Goal: Find contact information: Find contact information

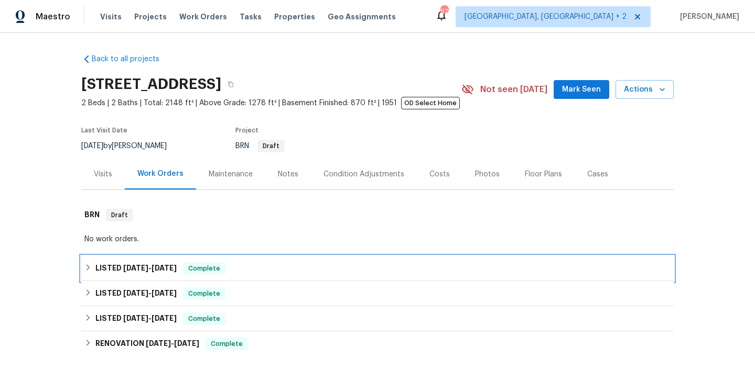
click at [226, 261] on div "LISTED [DATE] - [DATE] Complete" at bounding box center [377, 268] width 592 height 25
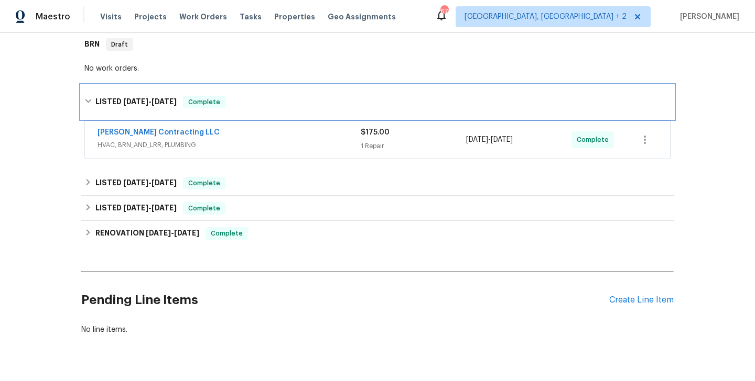
scroll to position [171, 0]
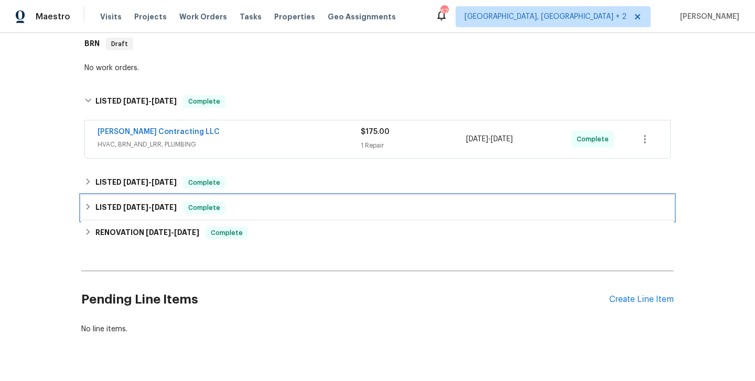
click at [216, 197] on div "LISTED [DATE] - [DATE] Complete" at bounding box center [377, 207] width 592 height 25
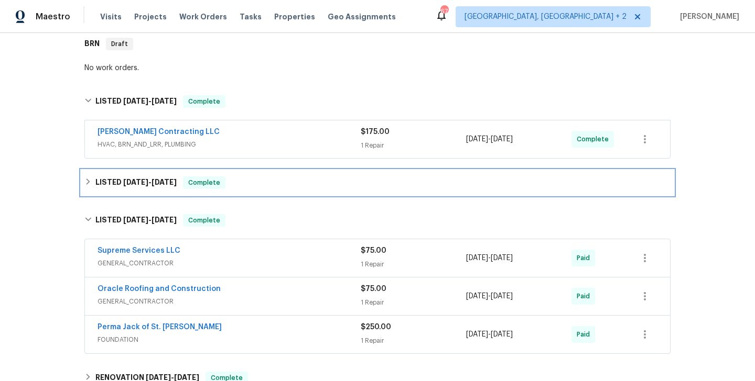
click at [203, 181] on span "Complete" at bounding box center [204, 183] width 40 height 10
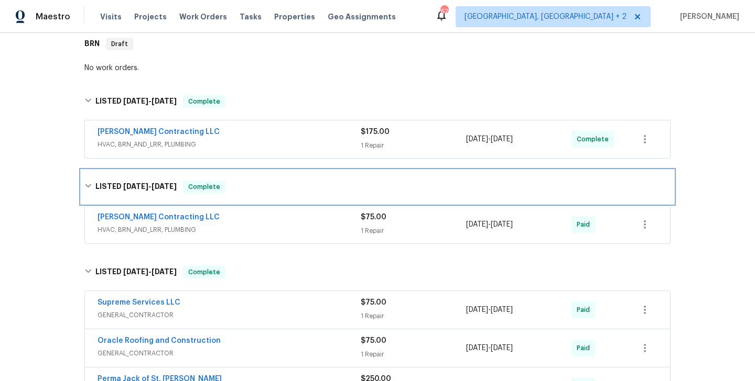
scroll to position [393, 0]
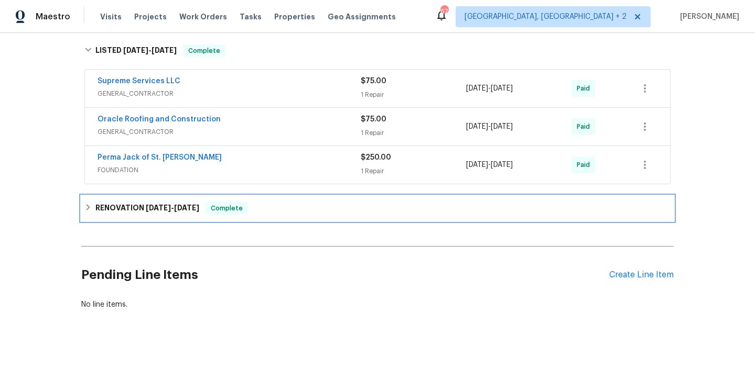
click at [232, 216] on div "RENOVATION [DATE] - [DATE] Complete" at bounding box center [377, 208] width 592 height 25
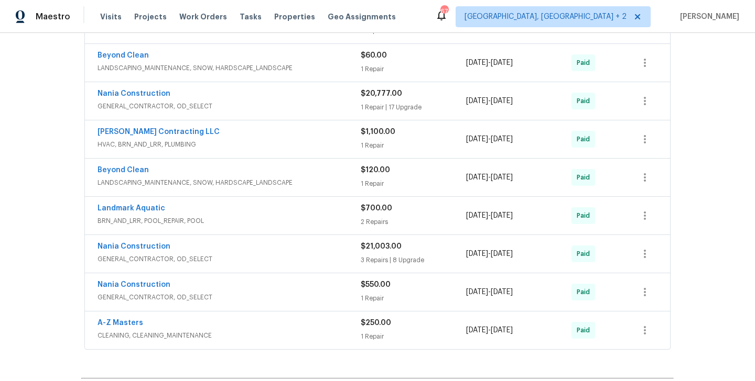
scroll to position [1210, 0]
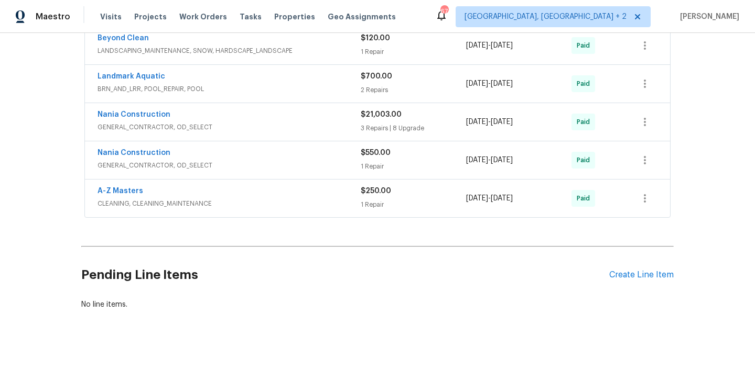
click at [206, 195] on div "A-Z Masters" at bounding box center [228, 192] width 263 height 13
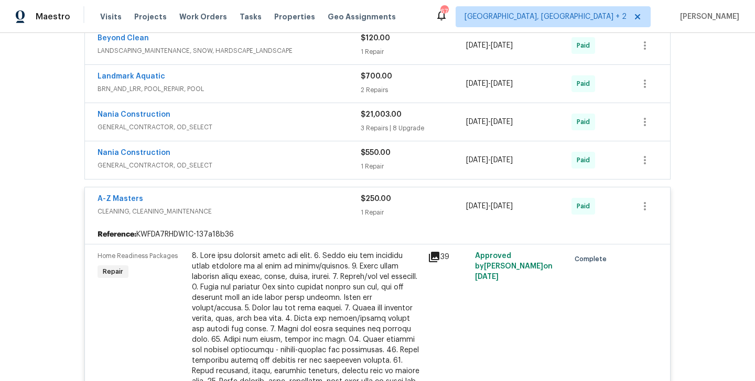
click at [214, 204] on div "A-Z Masters" at bounding box center [228, 200] width 263 height 13
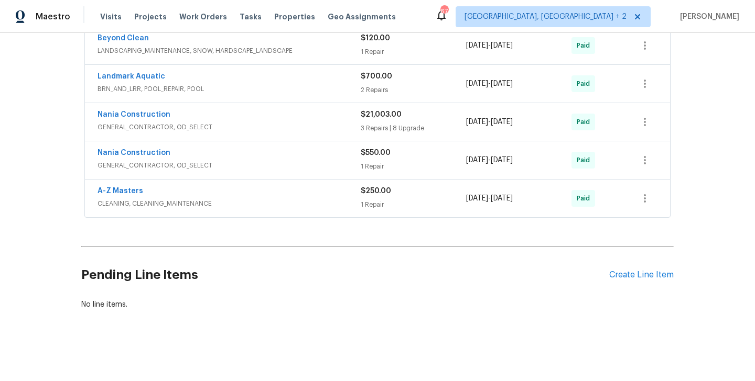
click at [675, 193] on div "Back to all projects 5932 Finkman St, Saint Louis, MO 63109 2 Beds | 2 Baths | …" at bounding box center [377, 207] width 755 height 348
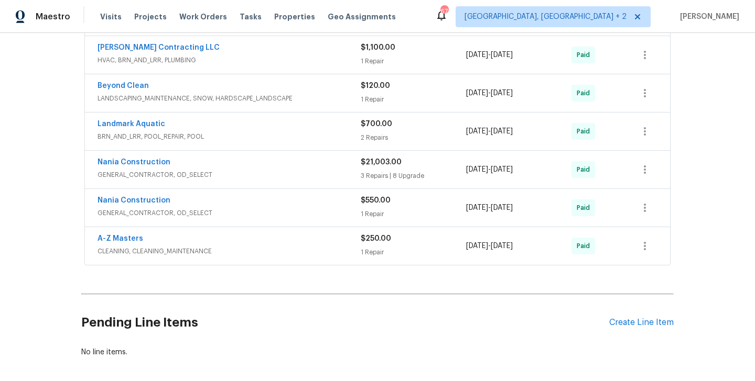
scroll to position [1160, 0]
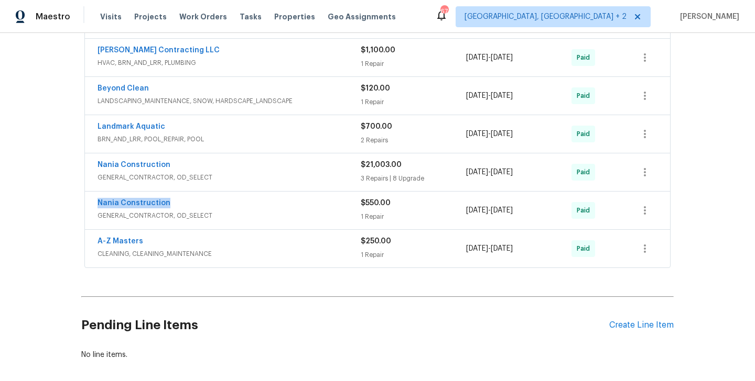
drag, startPoint x: 177, startPoint y: 204, endPoint x: 84, endPoint y: 205, distance: 92.8
copy link "Nania Construction"
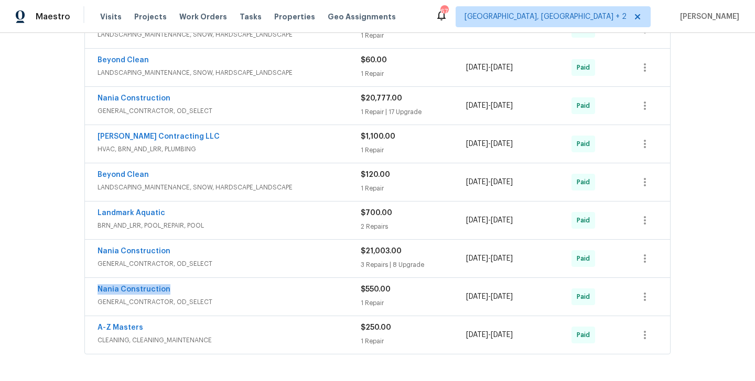
scroll to position [1073, 0]
click at [155, 140] on link "[PERSON_NAME] Contracting LLC" at bounding box center [158, 137] width 122 height 7
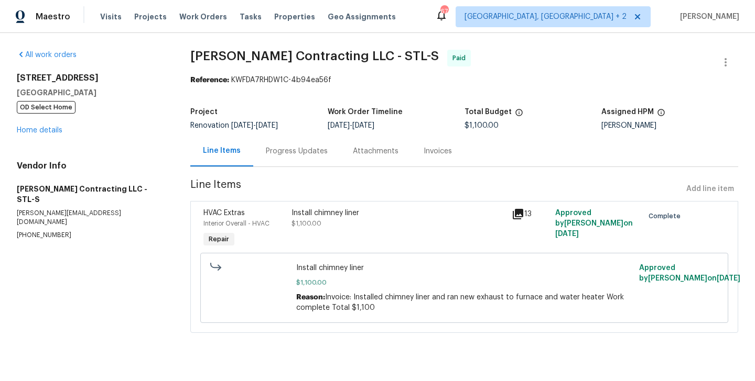
click at [288, 158] on div "Progress Updates" at bounding box center [296, 151] width 87 height 31
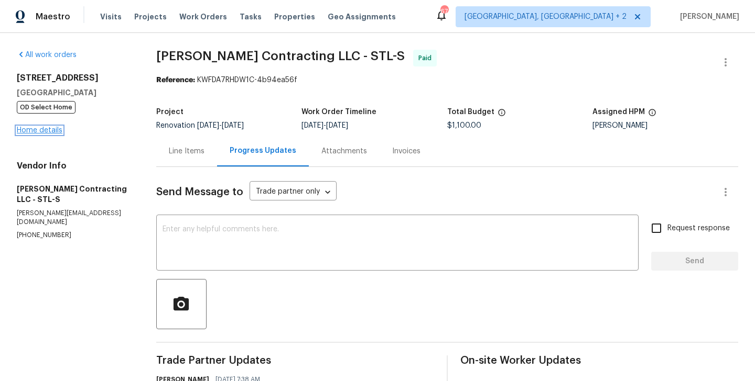
click at [37, 130] on link "Home details" at bounding box center [40, 130] width 46 height 7
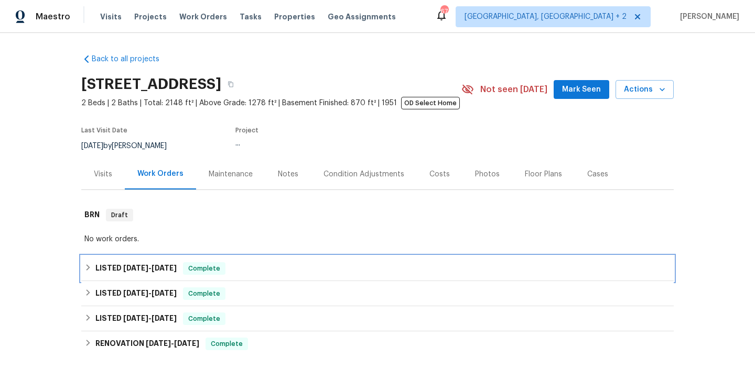
click at [192, 264] on span "Complete" at bounding box center [204, 269] width 40 height 10
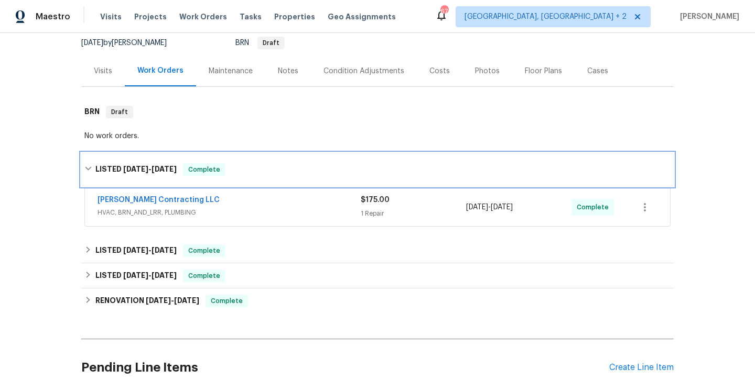
scroll to position [158, 0]
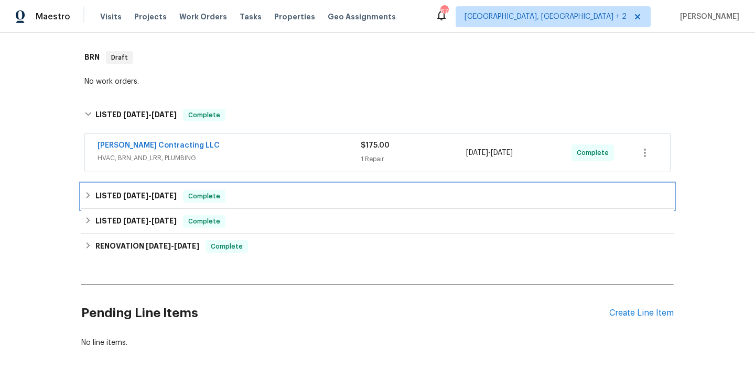
click at [184, 193] on span "Complete" at bounding box center [204, 196] width 40 height 10
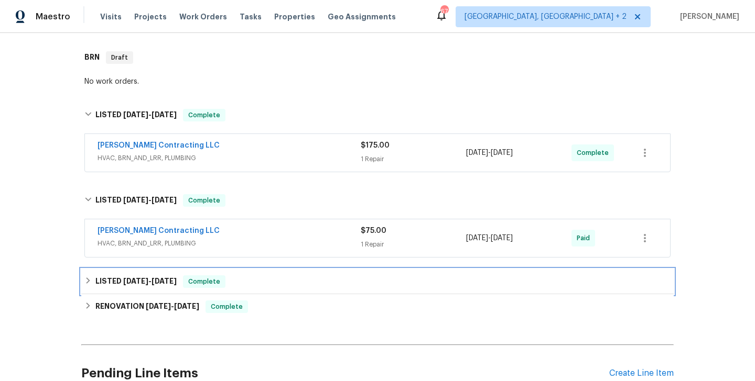
click at [191, 272] on div "LISTED [DATE] - [DATE] Complete" at bounding box center [377, 281] width 592 height 25
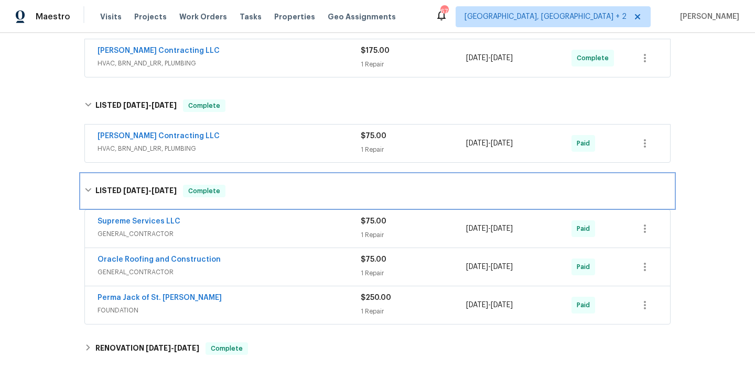
scroll to position [315, 0]
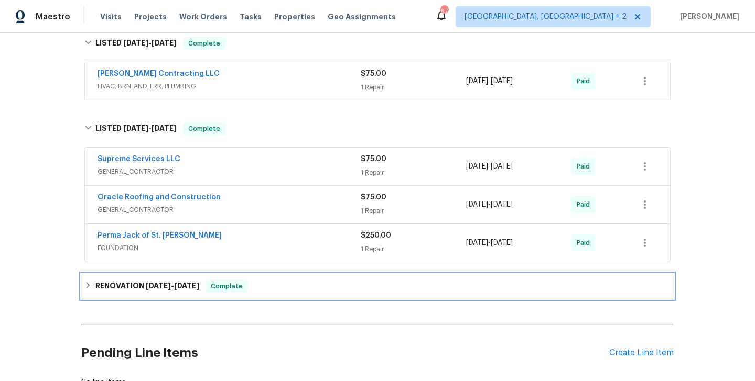
click at [186, 285] on span "[DATE]" at bounding box center [186, 285] width 25 height 7
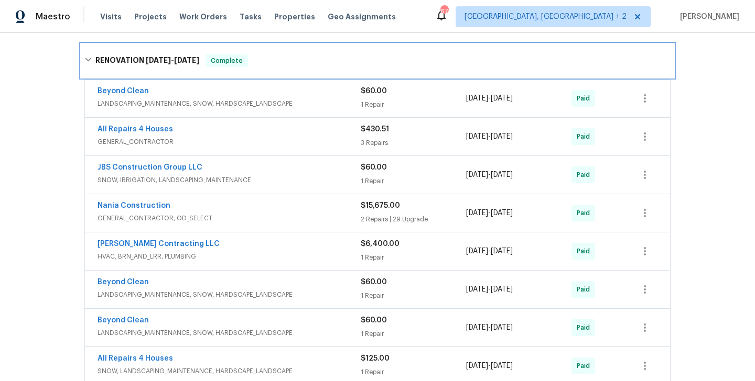
scroll to position [547, 0]
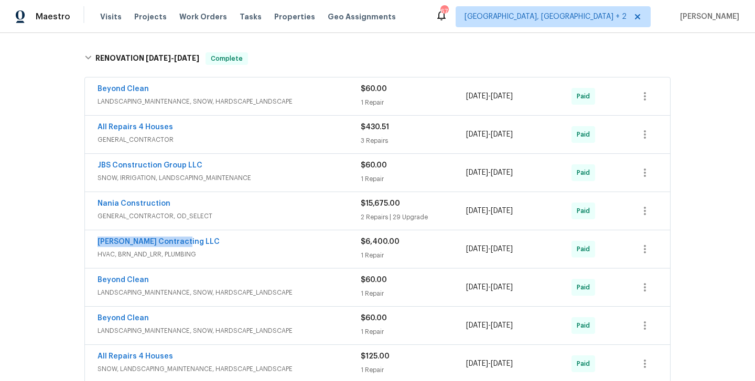
drag, startPoint x: 186, startPoint y: 241, endPoint x: 93, endPoint y: 242, distance: 92.8
click at [93, 242] on div "Loftin Contracting LLC HVAC, BRN_AND_LRR, PLUMBING $6,400.00 1 Repair 10/10/202…" at bounding box center [377, 250] width 585 height 38
copy link "[PERSON_NAME] Contracting LLC"
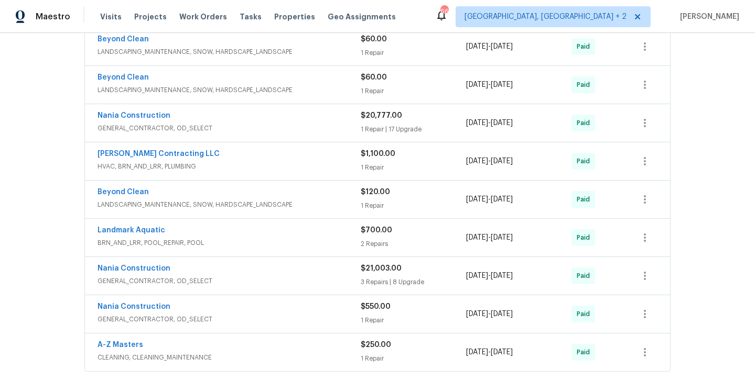
scroll to position [1054, 0]
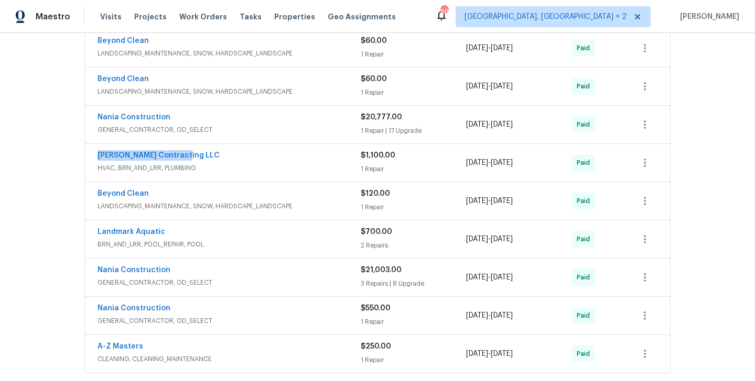
drag, startPoint x: 189, startPoint y: 154, endPoint x: 92, endPoint y: 155, distance: 96.4
click at [92, 155] on div "Loftin Contracting LLC HVAC, BRN_AND_LRR, PLUMBING $1,100.00 1 Repair 1/10/2025…" at bounding box center [377, 163] width 585 height 38
copy link "[PERSON_NAME] Contracting LLC"
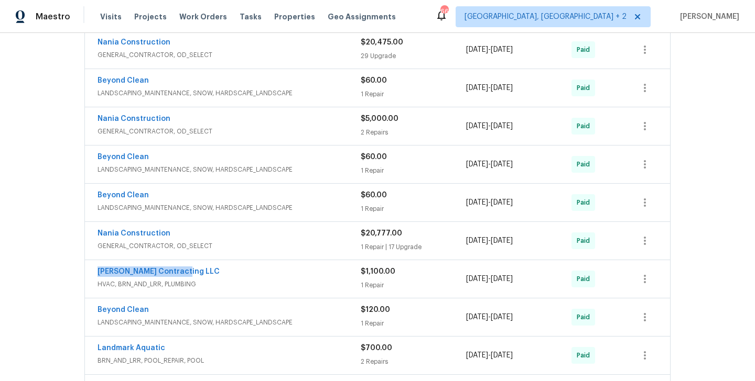
scroll to position [937, 0]
drag, startPoint x: 176, startPoint y: 123, endPoint x: 90, endPoint y: 122, distance: 85.4
click at [90, 122] on div "Nania Construction GENERAL_CONTRACTOR, OD_SELECT $5,000.00 2 Repairs 9/9/2024 -…" at bounding box center [377, 127] width 585 height 38
copy link "Nania Construction"
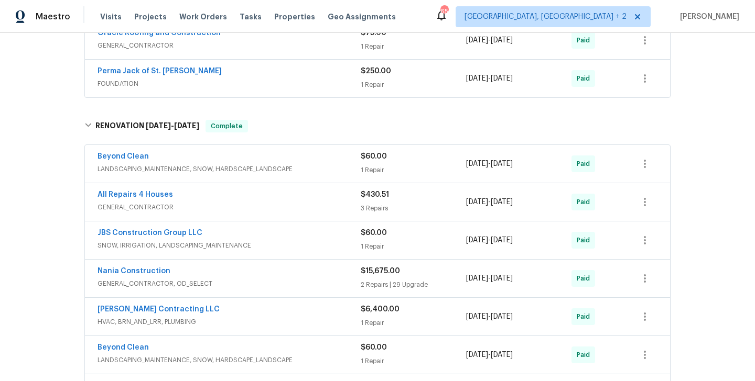
scroll to position [480, 0]
drag, startPoint x: 171, startPoint y: 270, endPoint x: 97, endPoint y: 275, distance: 74.5
click at [97, 275] on div "Nania Construction GENERAL_CONTRACTOR, OD_SELECT $15,675.00 2 Repairs | 29 Upgr…" at bounding box center [377, 278] width 585 height 38
copy link "Nania Construction"
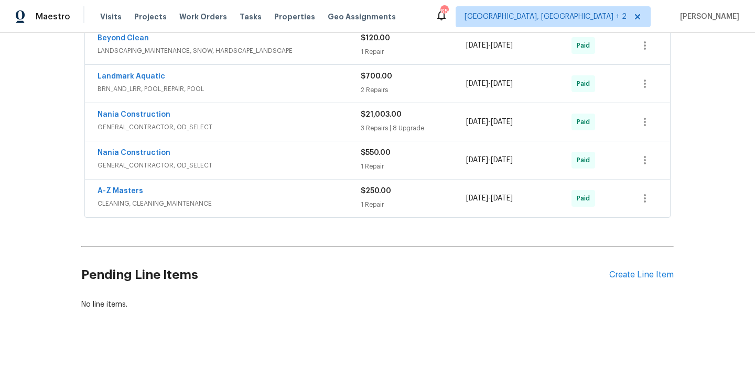
scroll to position [0, 0]
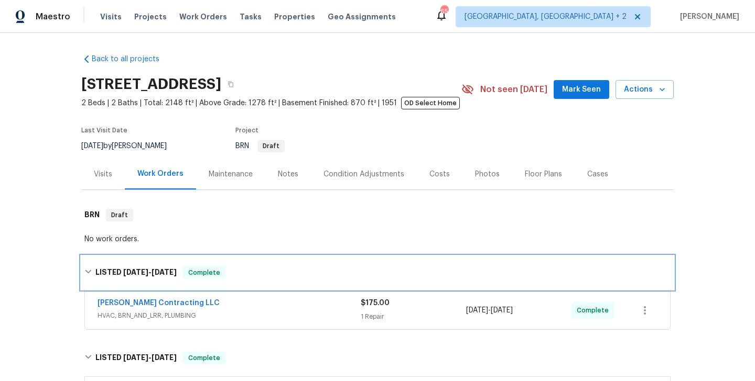
click at [461, 263] on div "LISTED [DATE] - [DATE] Complete" at bounding box center [377, 273] width 592 height 34
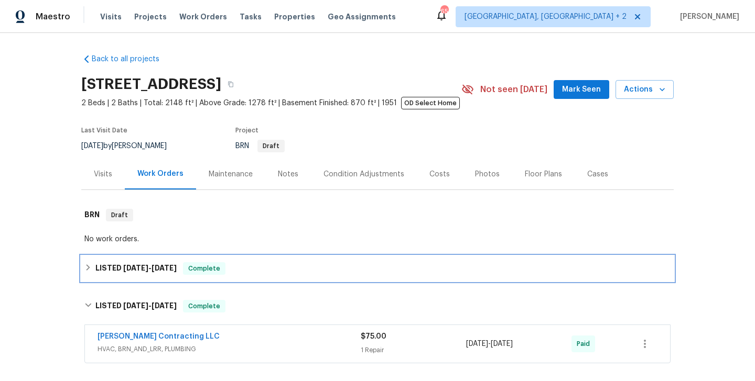
click at [258, 269] on div "LISTED [DATE] - [DATE] Complete" at bounding box center [377, 269] width 586 height 13
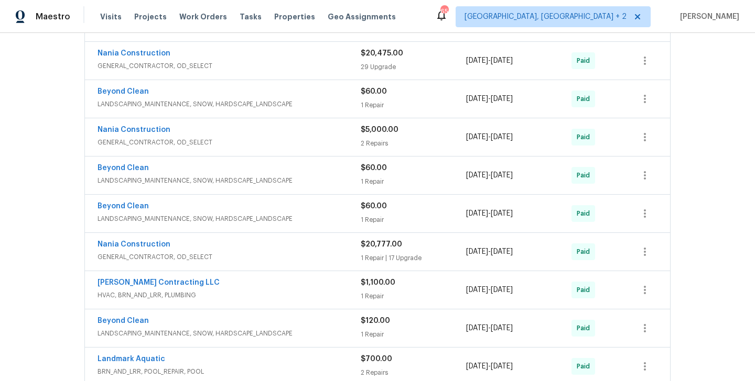
scroll to position [926, 0]
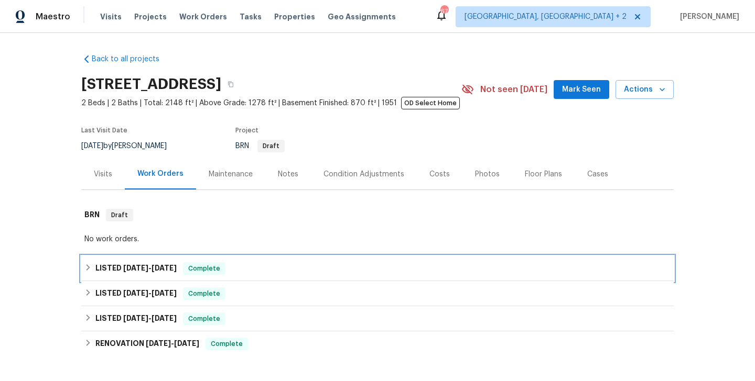
click at [210, 265] on span "Complete" at bounding box center [204, 269] width 40 height 10
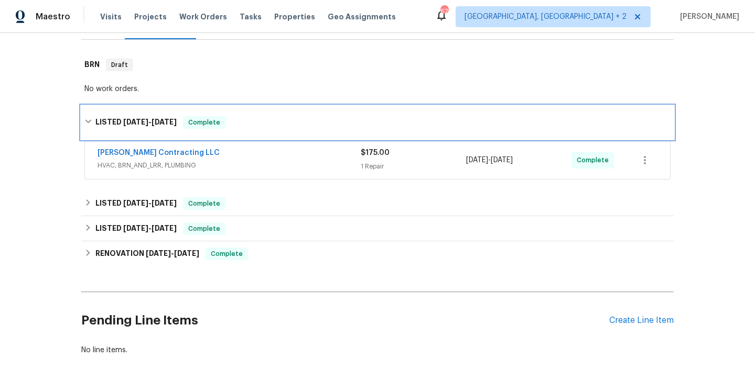
scroll to position [153, 0]
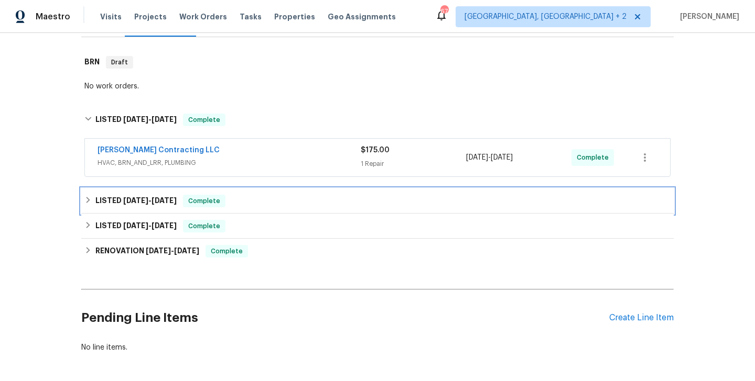
click at [243, 195] on div "LISTED [DATE] - [DATE] Complete" at bounding box center [377, 201] width 586 height 13
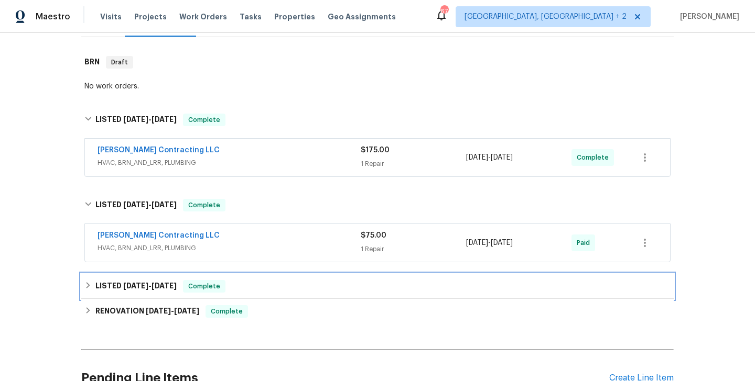
click at [205, 286] on span "Complete" at bounding box center [204, 286] width 40 height 10
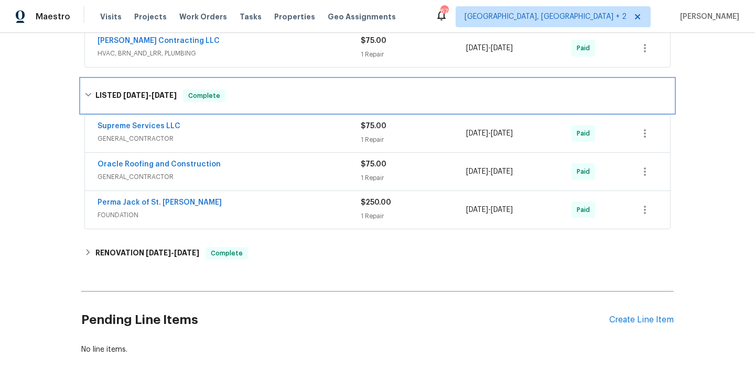
scroll to position [350, 0]
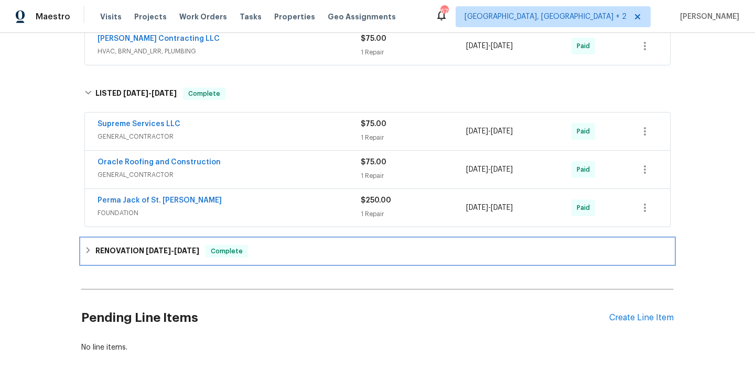
click at [225, 255] on span "Complete" at bounding box center [226, 251] width 40 height 10
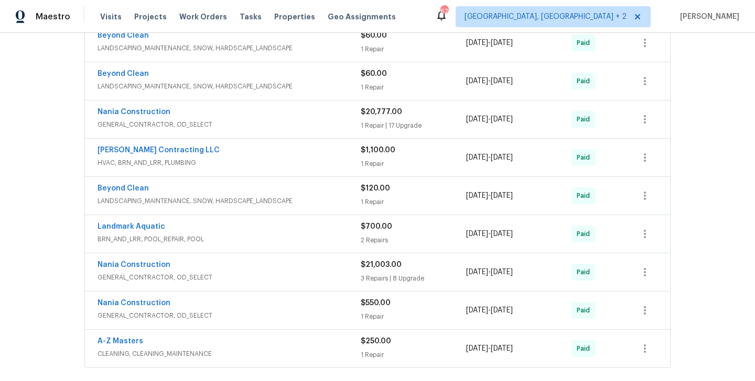
scroll to position [1080, 0]
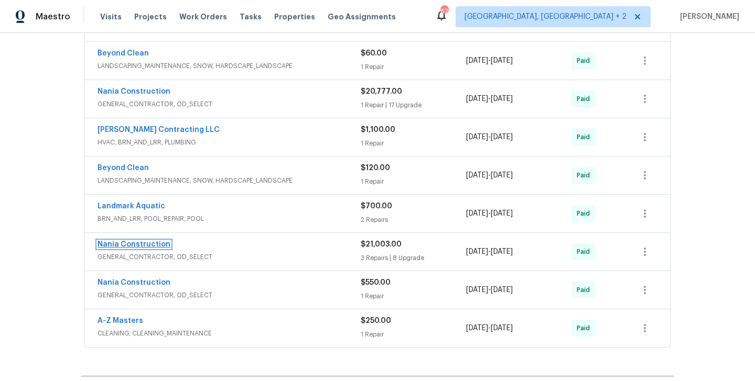
click at [155, 247] on link "Nania Construction" at bounding box center [133, 244] width 73 height 7
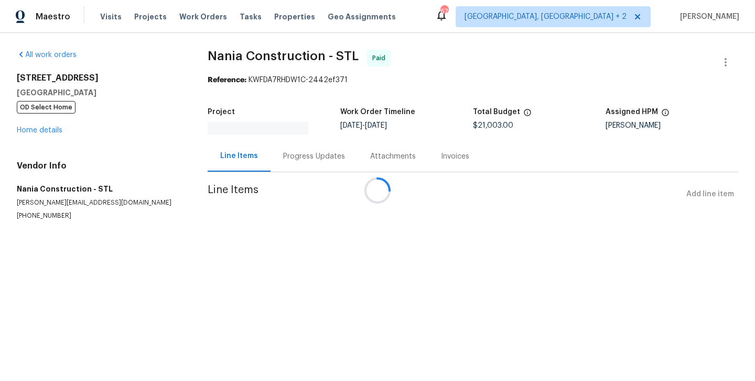
click at [72, 206] on div at bounding box center [377, 190] width 755 height 381
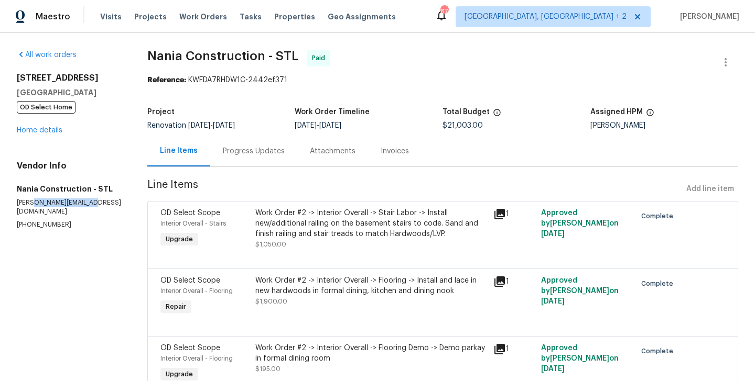
click at [72, 203] on p "[PERSON_NAME][EMAIL_ADDRESS][DOMAIN_NAME]" at bounding box center [69, 208] width 105 height 18
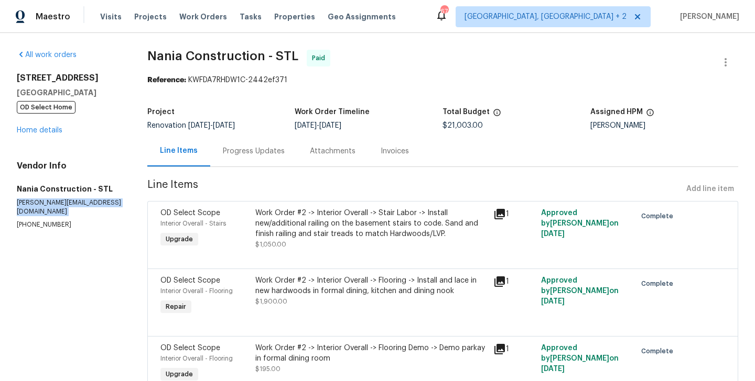
copy p "[PERSON_NAME][EMAIL_ADDRESS][DOMAIN_NAME]"
click at [50, 221] on p "[PHONE_NUMBER]" at bounding box center [69, 225] width 105 height 9
copy p "[PHONE_NUMBER]"
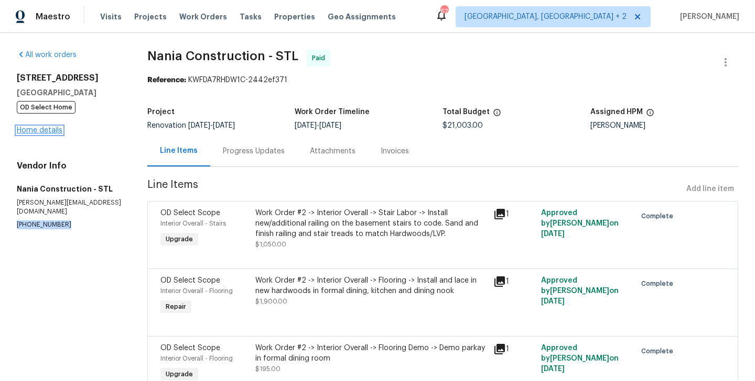
click at [36, 132] on link "Home details" at bounding box center [40, 130] width 46 height 7
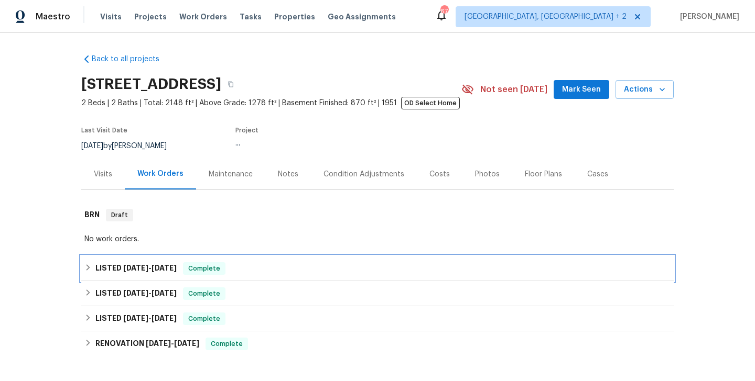
click at [183, 271] on div "LISTED [DATE] - [DATE] Complete" at bounding box center [377, 269] width 586 height 13
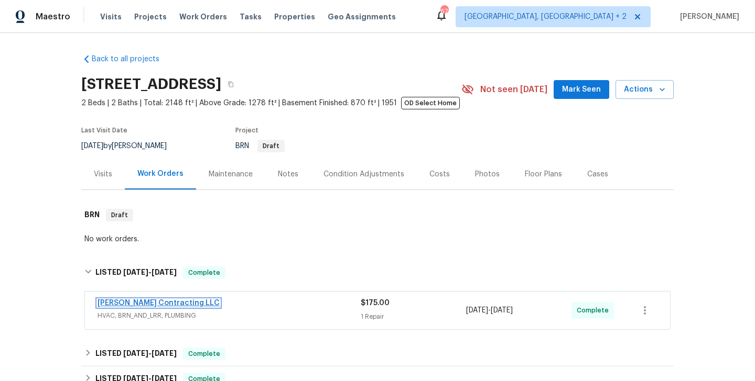
click at [160, 303] on link "[PERSON_NAME] Contracting LLC" at bounding box center [158, 303] width 122 height 7
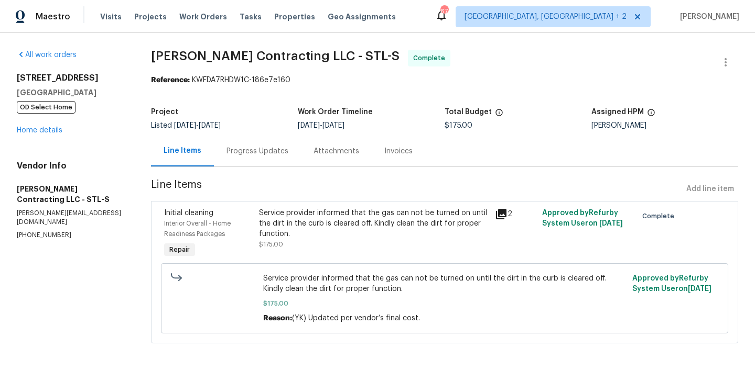
click at [26, 209] on p "[PERSON_NAME][EMAIL_ADDRESS][DOMAIN_NAME]" at bounding box center [71, 218] width 109 height 18
copy p "[PERSON_NAME][EMAIL_ADDRESS][DOMAIN_NAME]"
click at [21, 231] on p "[PHONE_NUMBER]" at bounding box center [71, 235] width 109 height 9
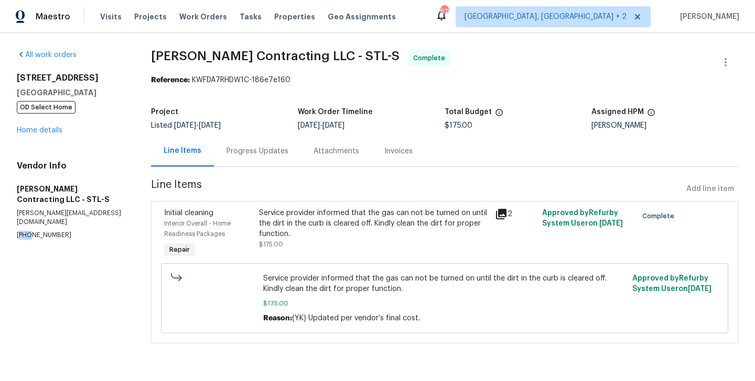
click at [21, 231] on p "[PHONE_NUMBER]" at bounding box center [71, 235] width 109 height 9
copy p "[PHONE_NUMBER]"
click at [49, 129] on link "Home details" at bounding box center [40, 130] width 46 height 7
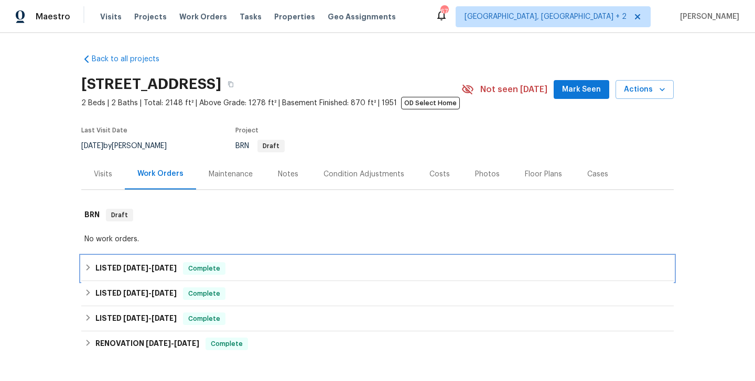
click at [187, 270] on span "Complete" at bounding box center [204, 269] width 40 height 10
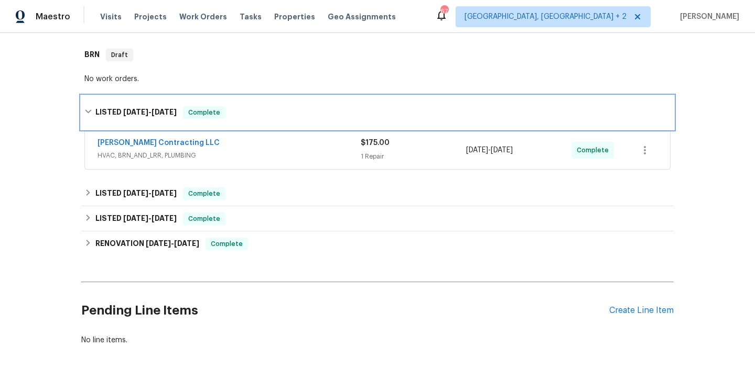
scroll to position [196, 0]
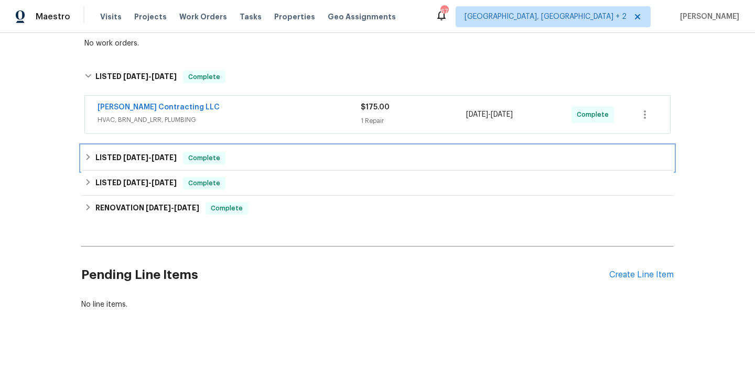
click at [238, 154] on div "LISTED [DATE] - [DATE] Complete" at bounding box center [377, 158] width 586 height 13
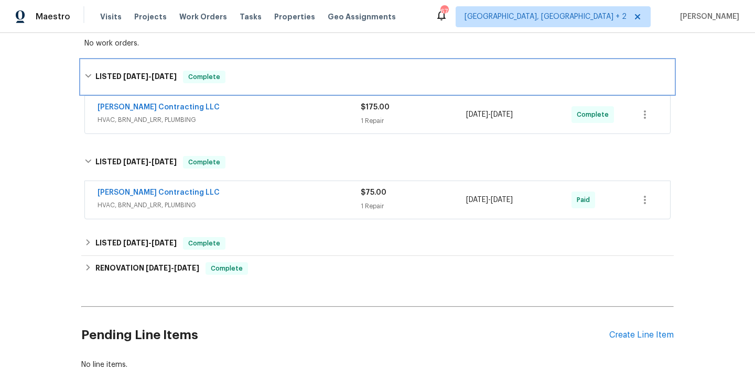
click at [193, 72] on span "Complete" at bounding box center [204, 77] width 40 height 10
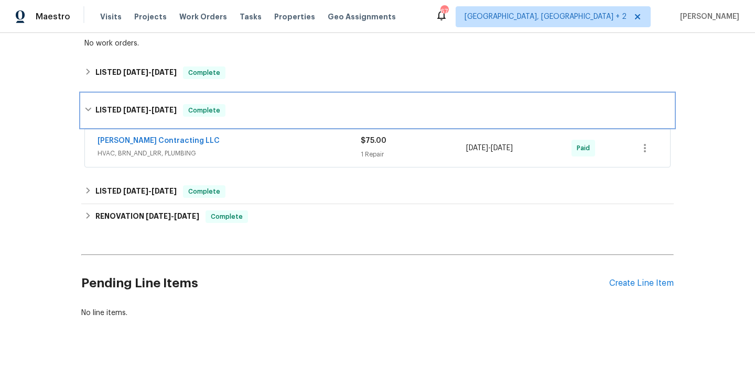
click at [212, 110] on span "Complete" at bounding box center [204, 110] width 40 height 10
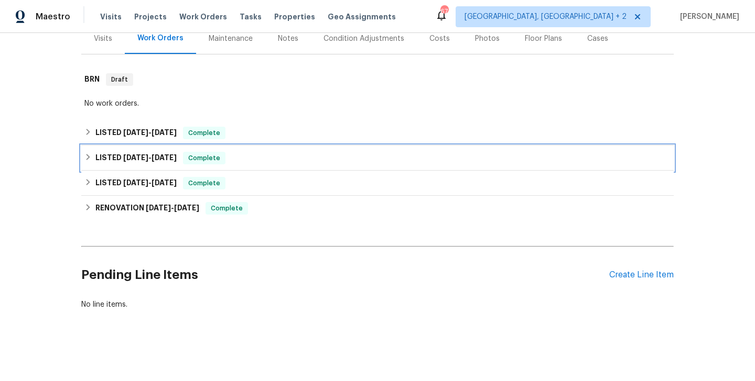
scroll to position [136, 0]
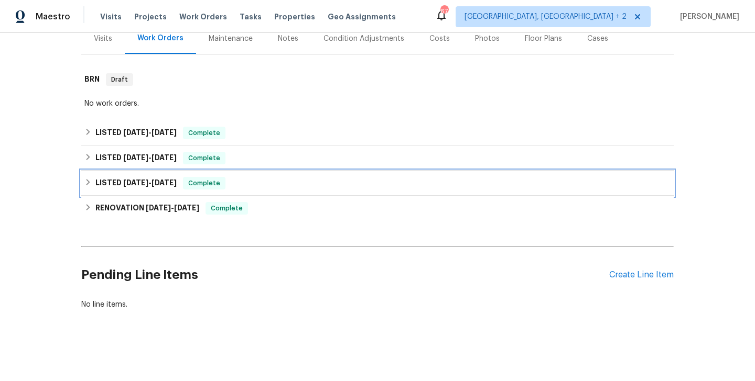
click at [210, 180] on span "Complete" at bounding box center [204, 183] width 40 height 10
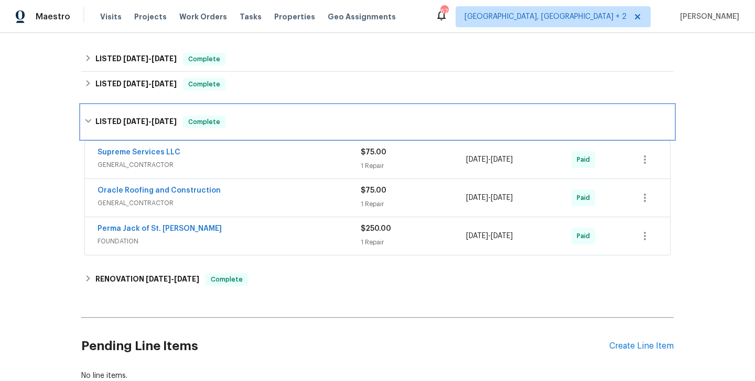
scroll to position [210, 0]
click at [200, 122] on span "Complete" at bounding box center [204, 121] width 40 height 10
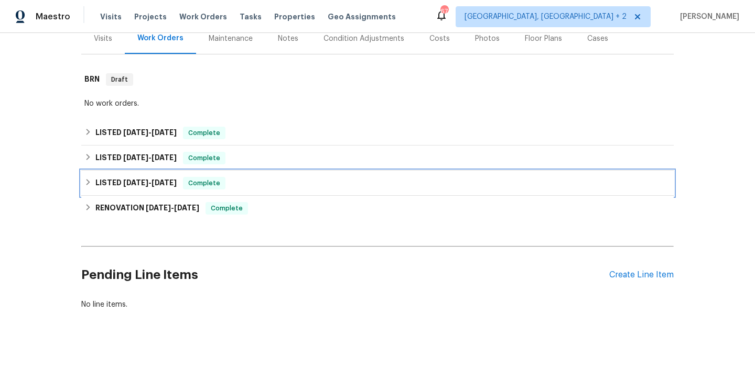
scroll to position [136, 0]
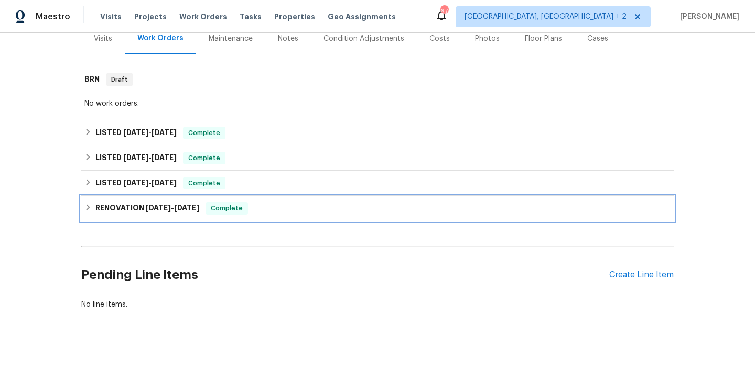
click at [210, 208] on span "Complete" at bounding box center [226, 208] width 40 height 10
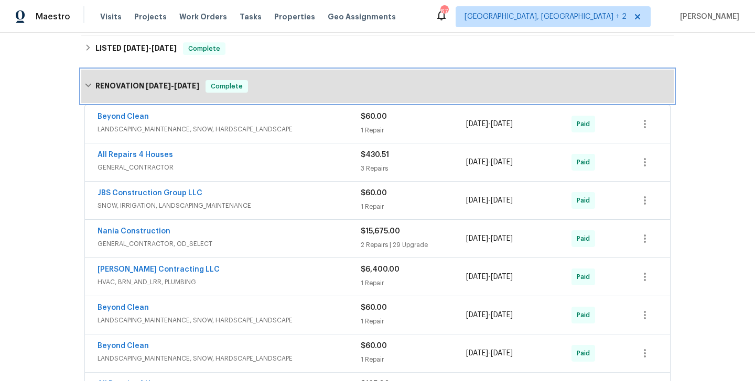
scroll to position [213, 0]
